Goal: Task Accomplishment & Management: Manage account settings

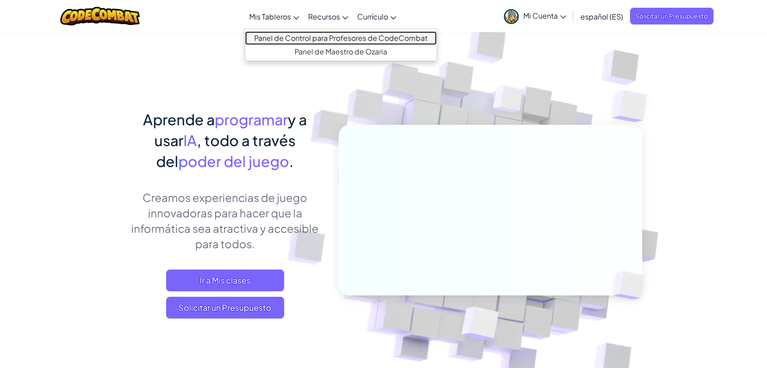
click at [295, 37] on link "Panel de Control para Profesores de CodeCombat" at bounding box center [341, 38] width 192 height 14
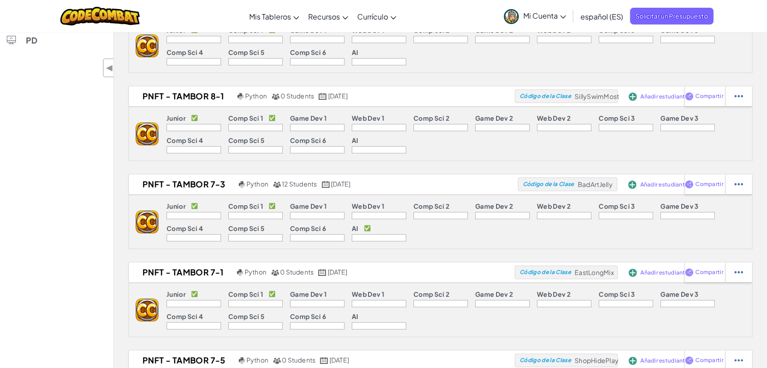
scroll to position [251, 0]
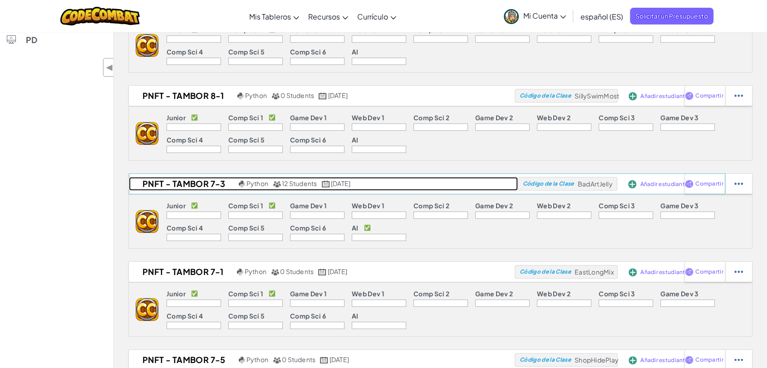
click at [209, 181] on h2 "PNFT - TAMBOR 7-3" at bounding box center [183, 184] width 108 height 14
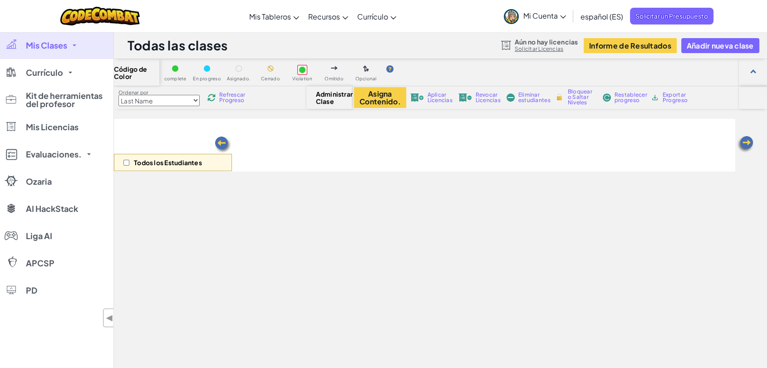
select select "560f1a9f22961295f9427742"
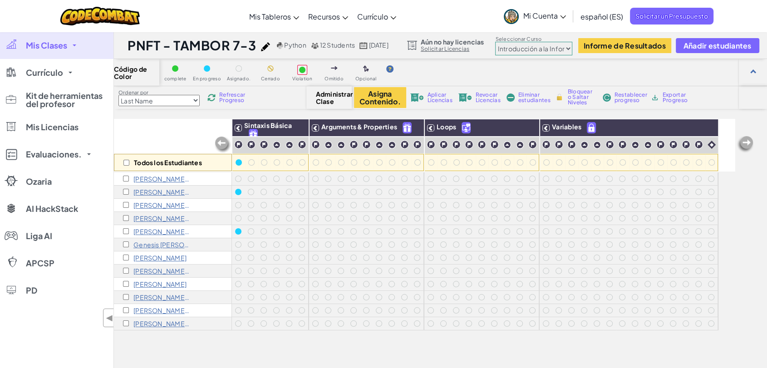
click at [58, 50] on link "Mis Clases" at bounding box center [56, 45] width 113 height 27
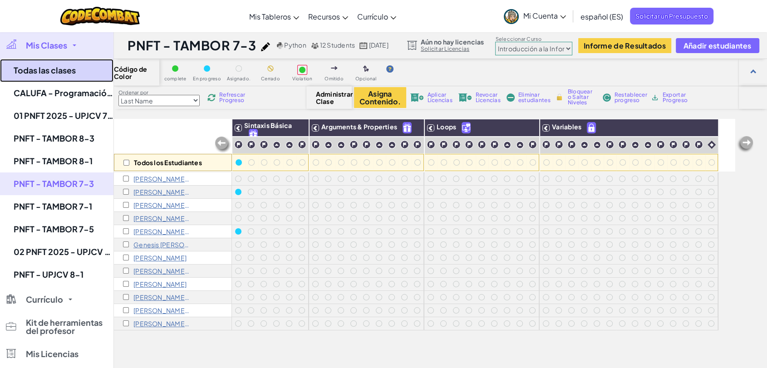
click at [58, 75] on link "Todas las clases" at bounding box center [56, 70] width 113 height 23
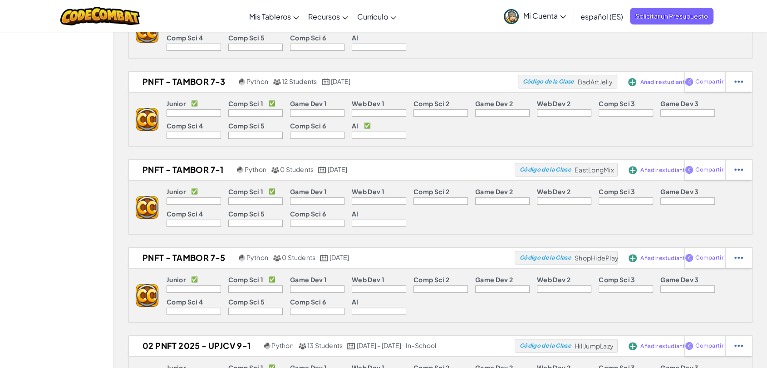
scroll to position [349, 0]
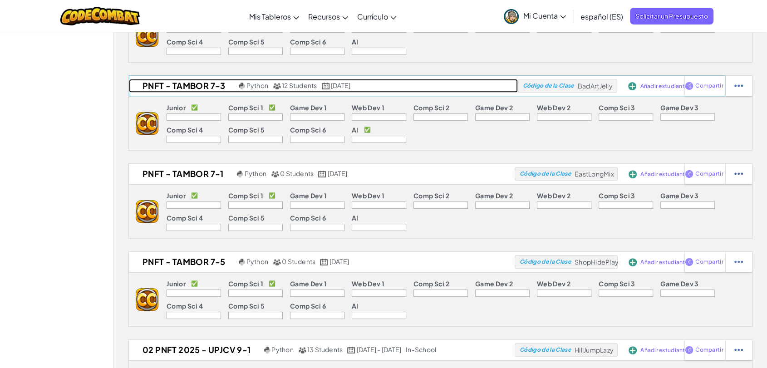
click at [203, 87] on h2 "PNFT - TAMBOR 7-3" at bounding box center [183, 86] width 108 height 14
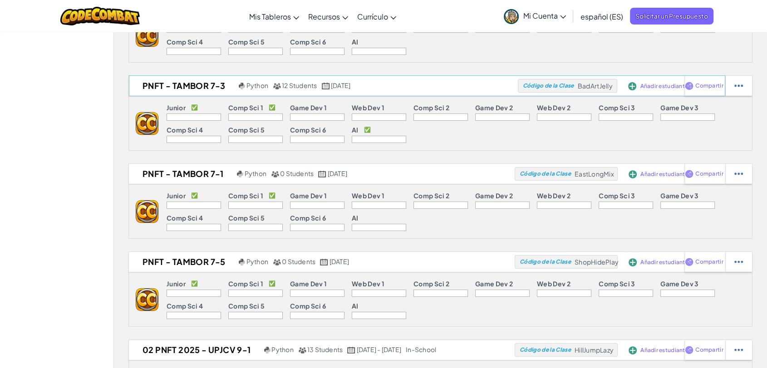
select select "560f1a9f22961295f9427742"
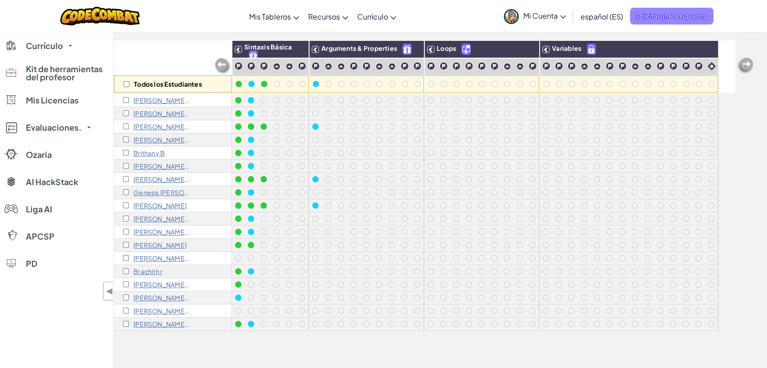
scroll to position [70, 0]
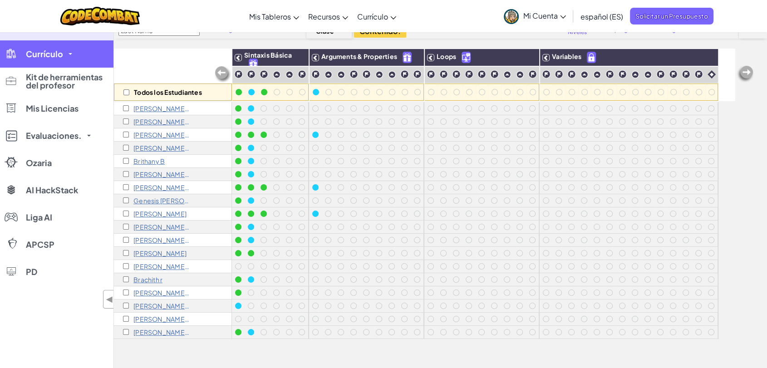
click at [64, 54] on link "Currículo" at bounding box center [56, 53] width 113 height 27
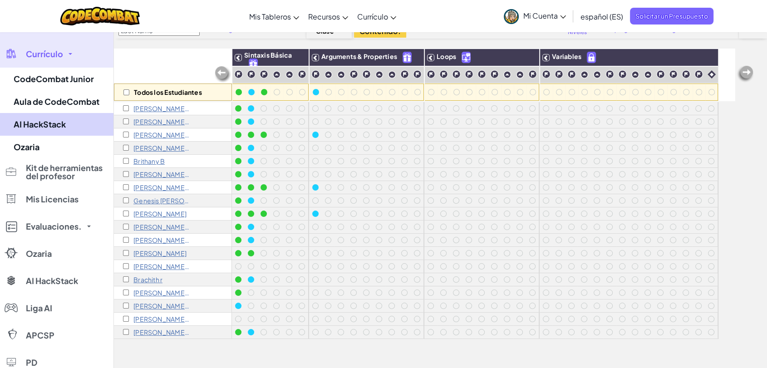
scroll to position [0, 0]
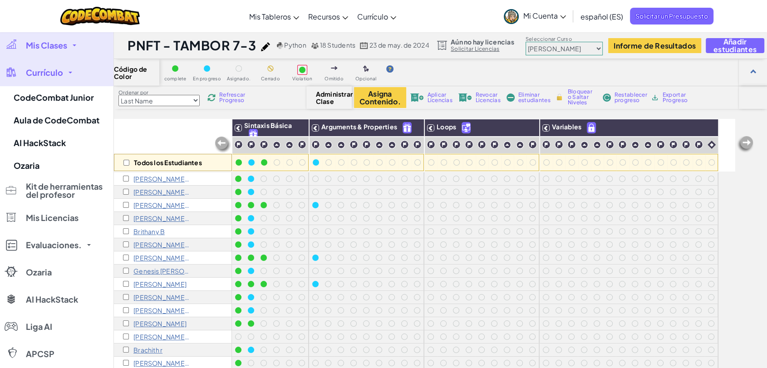
click at [69, 46] on link "Mis Clases" at bounding box center [56, 45] width 113 height 27
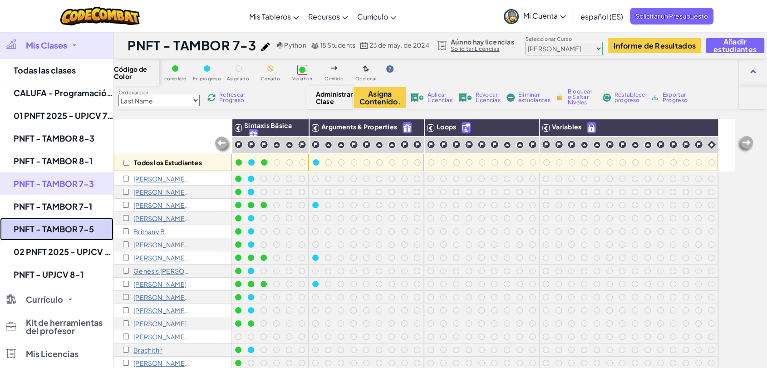
click at [69, 227] on link "PNFT - TAMBOR 7-5" at bounding box center [56, 229] width 113 height 23
select select "560f1a9f22961295f9427742"
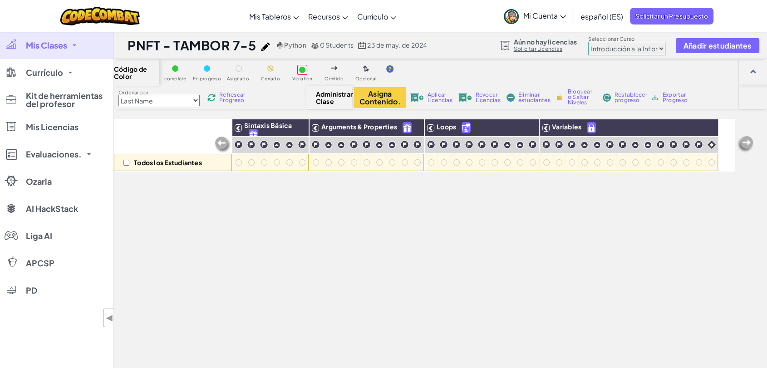
click at [262, 49] on img at bounding box center [265, 46] width 9 height 9
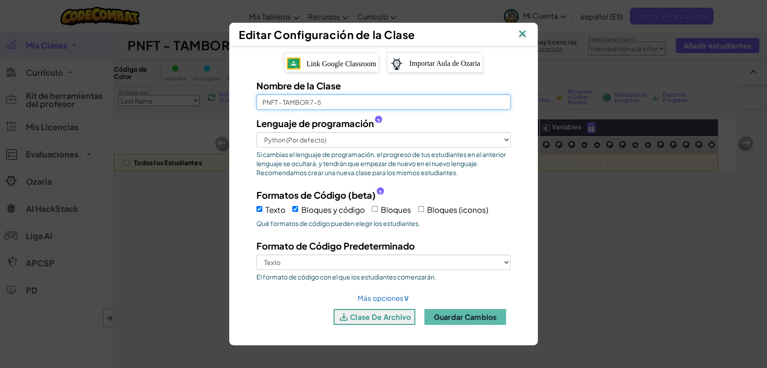
click at [335, 101] on input "PNFT - TAMBOR 7-5" at bounding box center [383, 101] width 254 height 15
type input "PNFT - TAMBOR 7-4"
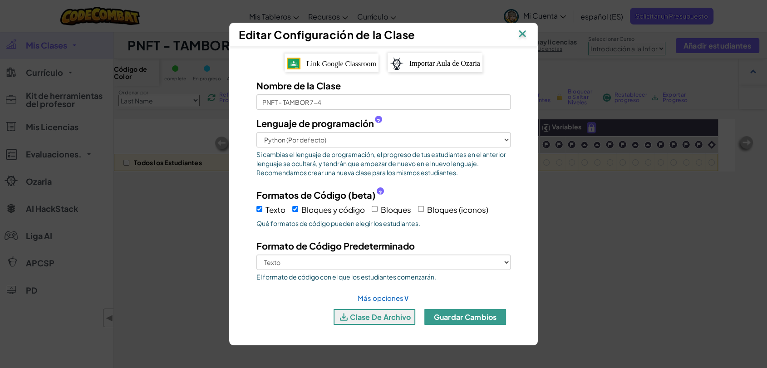
click at [472, 316] on button "Guardar cambios" at bounding box center [465, 317] width 82 height 16
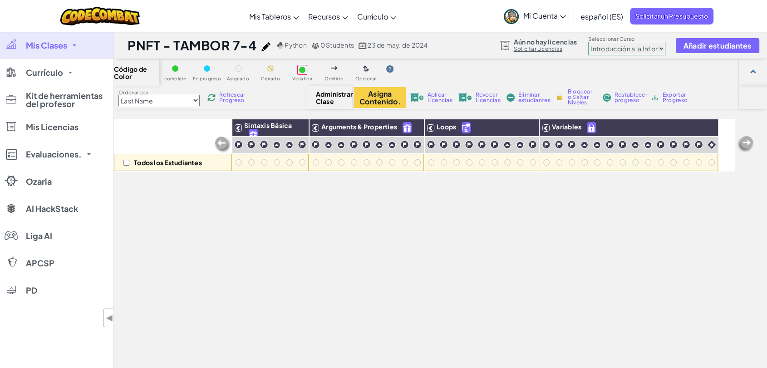
click at [225, 253] on div "Todos los Estudiantes Sintaxis Básica Arguments & Properties Loops Variables" at bounding box center [425, 280] width 622 height 323
click at [252, 237] on div "Todos los Estudiantes Sintaxis Básica Arguments & Properties Loops Variables" at bounding box center [425, 280] width 622 height 323
click at [73, 50] on link "Mis Clases" at bounding box center [56, 45] width 113 height 27
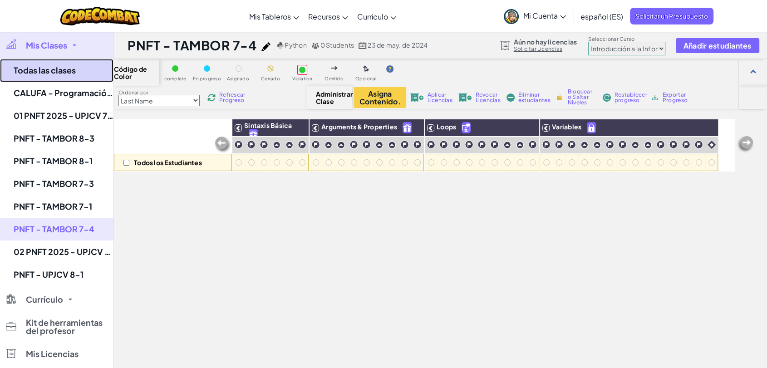
click at [66, 75] on link "Todas las clases" at bounding box center [56, 70] width 113 height 23
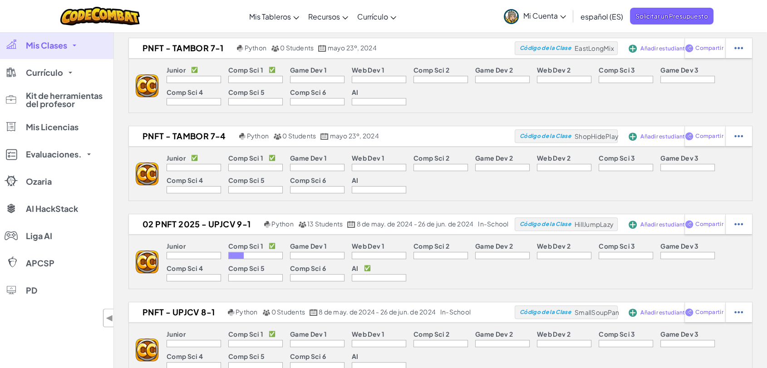
scroll to position [476, 0]
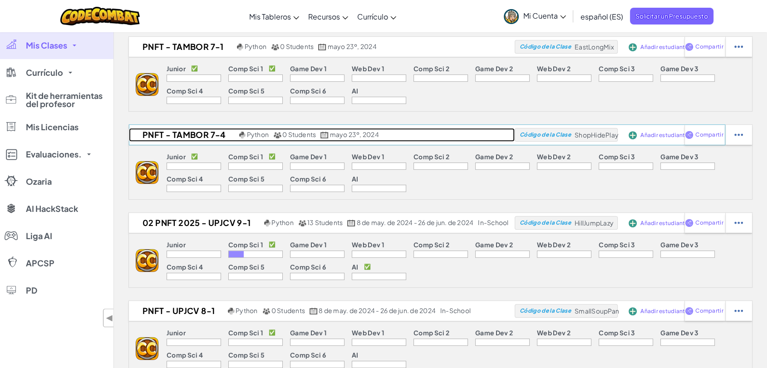
click at [211, 133] on h2 "PNFT - TAMBOR 7-4" at bounding box center [183, 135] width 108 height 14
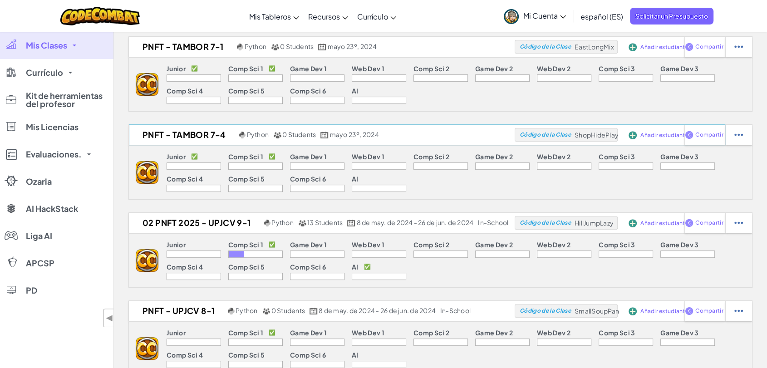
select select "560f1a9f22961295f9427742"
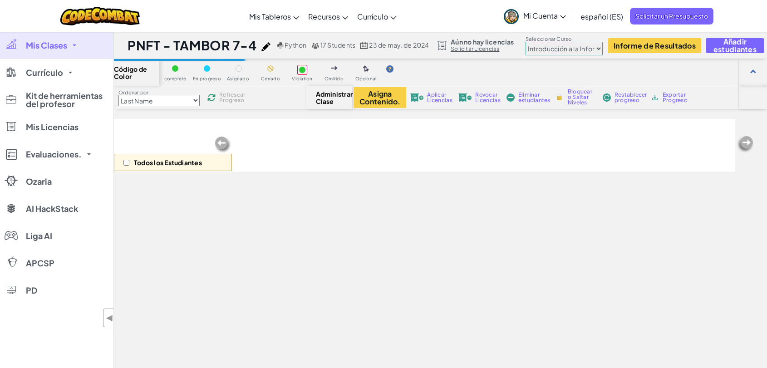
select select "560f1a9f22961295f9427742"
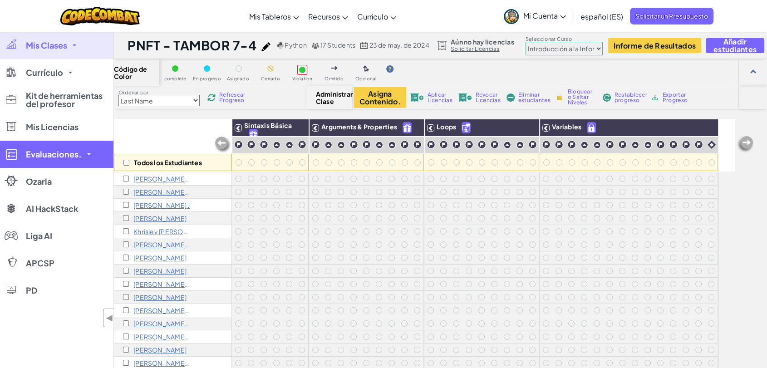
click at [0, 141] on link "Evaluaciones." at bounding box center [56, 154] width 113 height 27
